Goal: Information Seeking & Learning: Learn about a topic

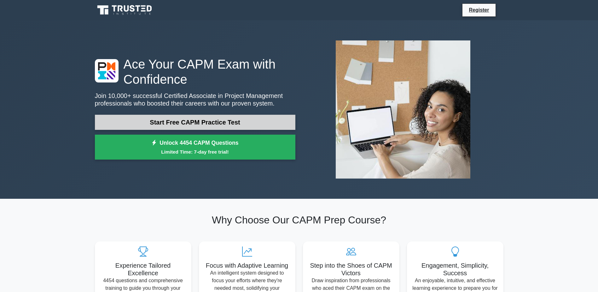
click at [195, 121] on link "Start Free CAPM Practice Test" at bounding box center [195, 122] width 201 height 15
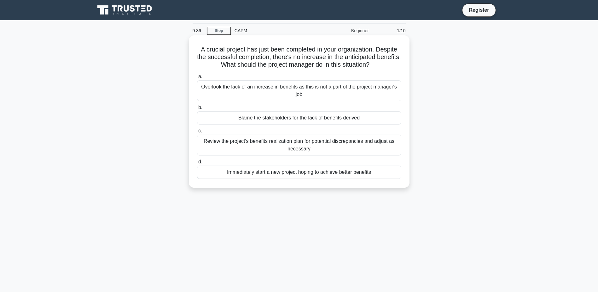
click at [298, 147] on div "Review the project's benefits realization plan for potential discrepancies and …" at bounding box center [299, 144] width 204 height 21
click at [197, 133] on input "c. Review the project's benefits realization plan for potential discrepancies a…" at bounding box center [197, 131] width 0 height 4
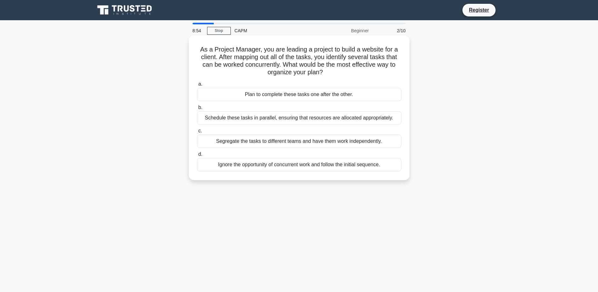
click at [247, 115] on div "Schedule these tasks in parallel, ensuring that resources are allocated appropr…" at bounding box center [299, 117] width 204 height 13
click at [197, 109] on input "b. Schedule these tasks in parallel, ensuring that resources are allocated appr…" at bounding box center [197, 107] width 0 height 4
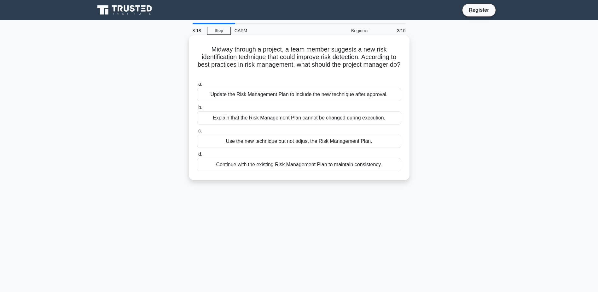
click at [327, 95] on div "Update the Risk Management Plan to include the new technique after approval." at bounding box center [299, 94] width 204 height 13
click at [197, 86] on input "a. Update the Risk Management Plan to include the new technique after approval." at bounding box center [197, 84] width 0 height 4
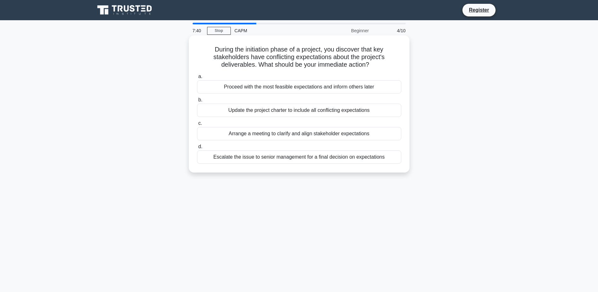
click at [362, 159] on div "Escalate the issue to senior management for a final decision on expectations" at bounding box center [299, 156] width 204 height 13
click at [197, 149] on input "d. Escalate the issue to senior management for a final decision on expectations" at bounding box center [197, 146] width 0 height 4
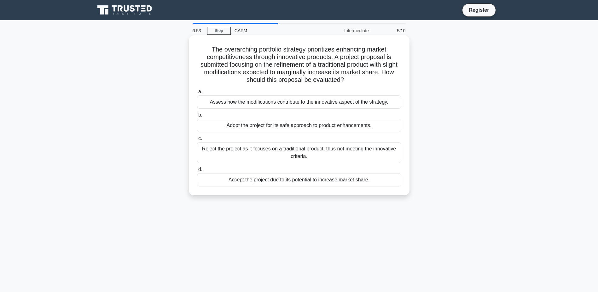
click at [373, 124] on div "Adopt the project for its safe approach to product enhancements." at bounding box center [299, 125] width 204 height 13
click at [197, 117] on input "b. Adopt the project for its safe approach to product enhancements." at bounding box center [197, 115] width 0 height 4
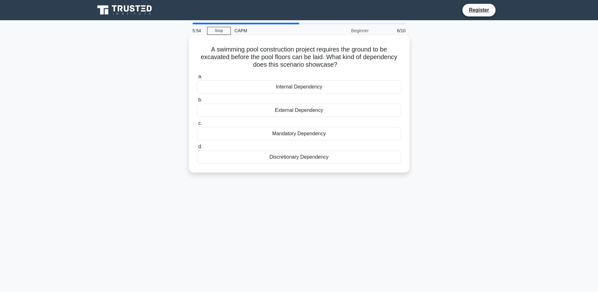
click at [264, 133] on div "Mandatory Dependency" at bounding box center [299, 133] width 204 height 13
click at [197, 125] on input "c. Mandatory Dependency" at bounding box center [197, 123] width 0 height 4
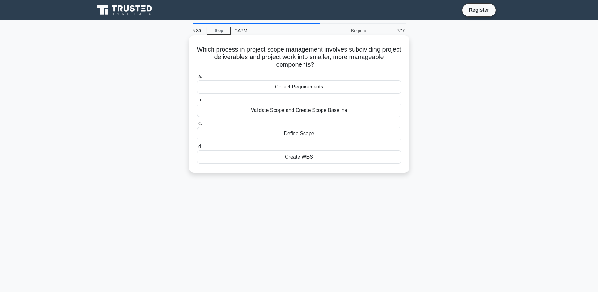
click at [301, 159] on div "Create WBS" at bounding box center [299, 156] width 204 height 13
click at [197, 149] on input "d. Create WBS" at bounding box center [197, 146] width 0 height 4
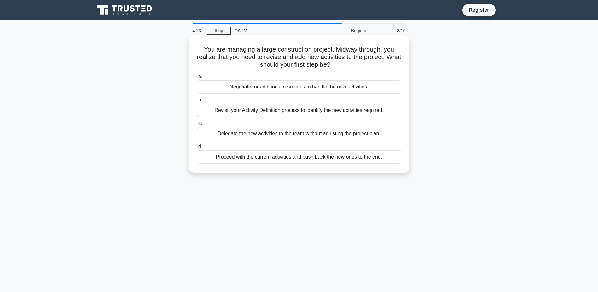
click at [218, 112] on div "Revisit your Activity Definition process to identify the new activities require…" at bounding box center [299, 109] width 204 height 13
click at [197, 102] on input "b. Revisit your Activity Definition process to identify the new activities requ…" at bounding box center [197, 100] width 0 height 4
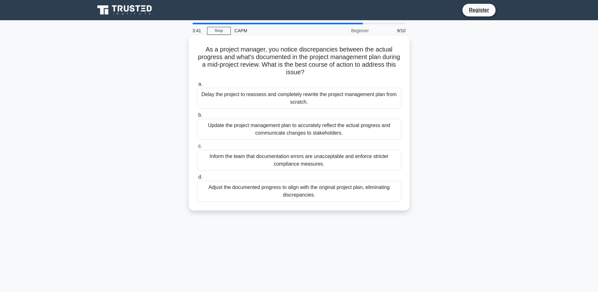
click at [241, 133] on div "Update the project management plan to accurately reflect the actual progress an…" at bounding box center [299, 129] width 204 height 21
click at [197, 117] on input "b. Update the project management plan to accurately reflect the actual progress…" at bounding box center [197, 115] width 0 height 4
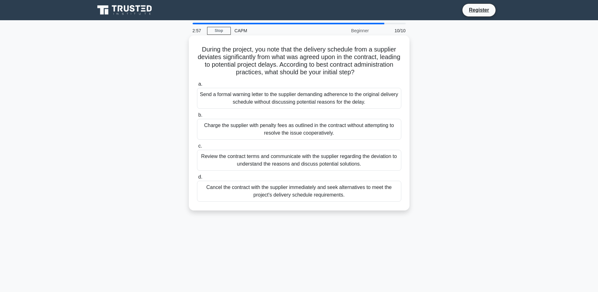
click at [232, 157] on div "Review the contract terms and communicate with the supplier regarding the devia…" at bounding box center [299, 160] width 204 height 21
click at [197, 148] on input "c. Review the contract terms and communicate with the supplier regarding the de…" at bounding box center [197, 146] width 0 height 4
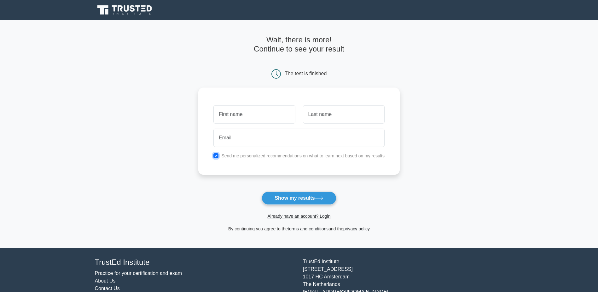
click at [218, 156] on input "checkbox" at bounding box center [216, 155] width 5 height 5
checkbox input "false"
click at [243, 118] on input "text" at bounding box center [255, 114] width 82 height 18
type input "me"
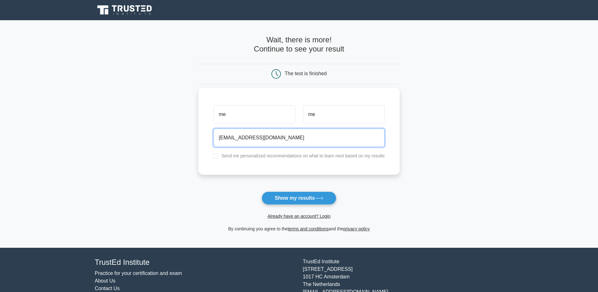
drag, startPoint x: 227, startPoint y: 139, endPoint x: 236, endPoint y: 140, distance: 8.3
click at [236, 140] on input "justanyone007@gmail.com" at bounding box center [299, 137] width 171 height 18
type input "justnoone007@gmail.com"
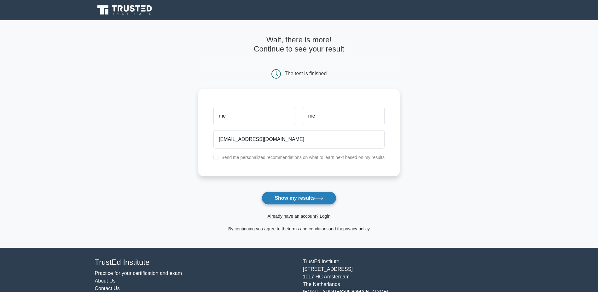
click at [289, 198] on button "Show my results" at bounding box center [299, 197] width 74 height 13
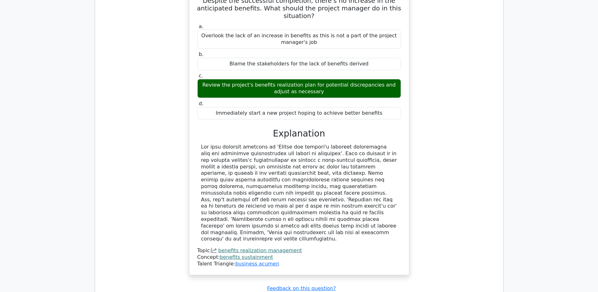
scroll to position [757, 0]
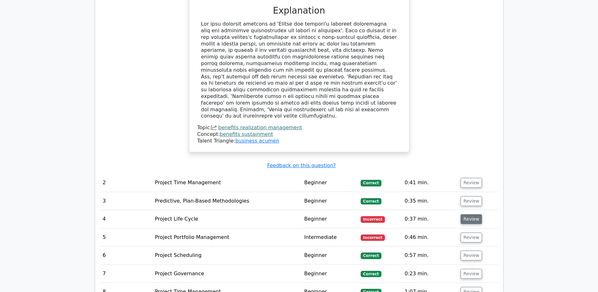
click at [471, 214] on button "Review" at bounding box center [471, 219] width 21 height 10
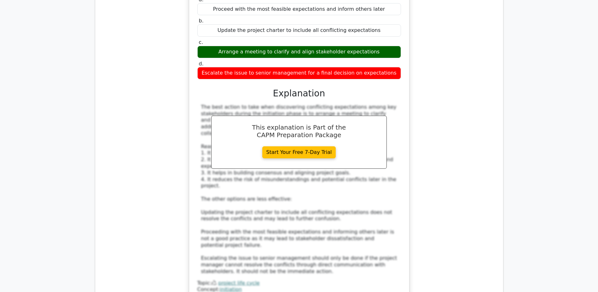
scroll to position [1104, 0]
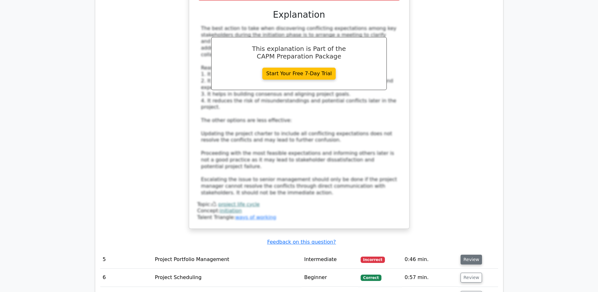
click at [474, 254] on button "Review" at bounding box center [471, 259] width 21 height 10
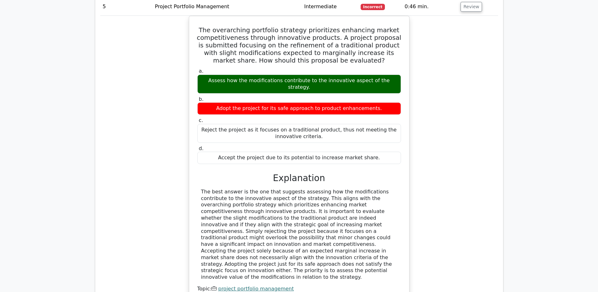
scroll to position [1546, 0]
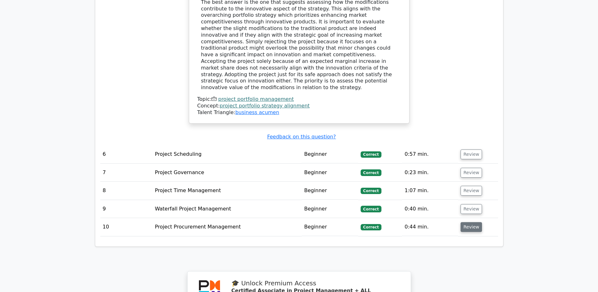
click at [468, 222] on button "Review" at bounding box center [471, 227] width 21 height 10
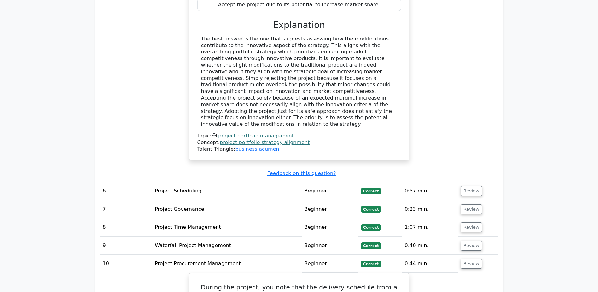
scroll to position [1483, 0]
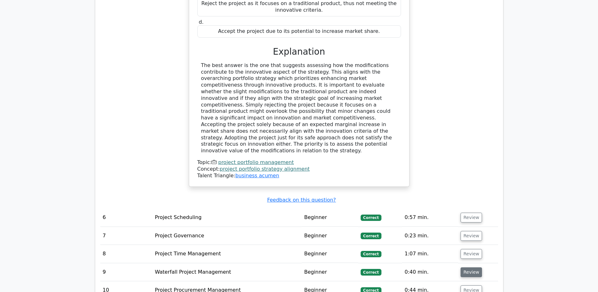
click at [469, 267] on button "Review" at bounding box center [471, 272] width 21 height 10
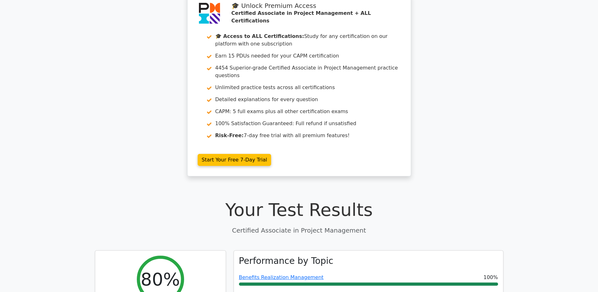
scroll to position [0, 0]
